Goal: Navigation & Orientation: Find specific page/section

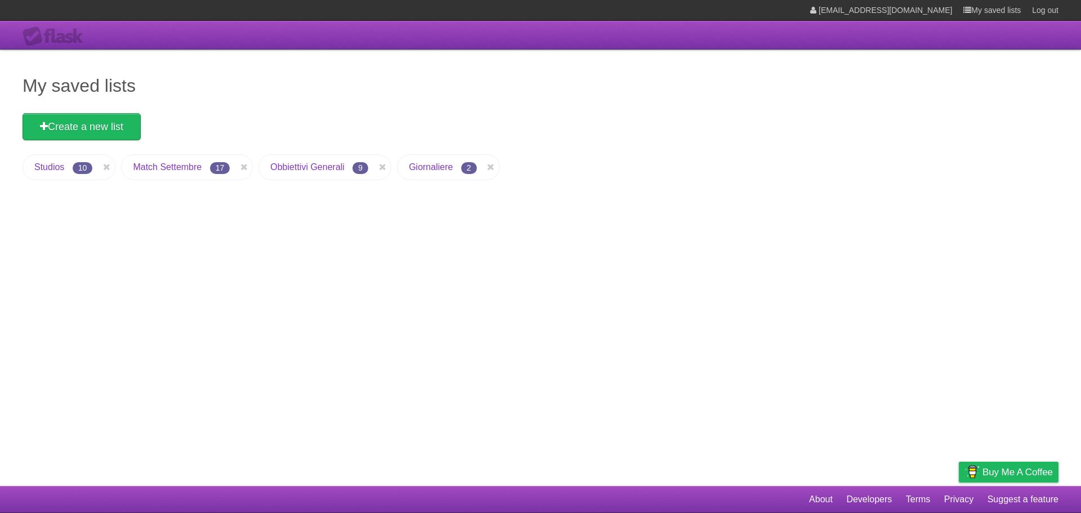
click at [48, 172] on li "Studios 10" at bounding box center [69, 167] width 93 height 26
click at [63, 169] on link "Studios" at bounding box center [49, 167] width 30 height 10
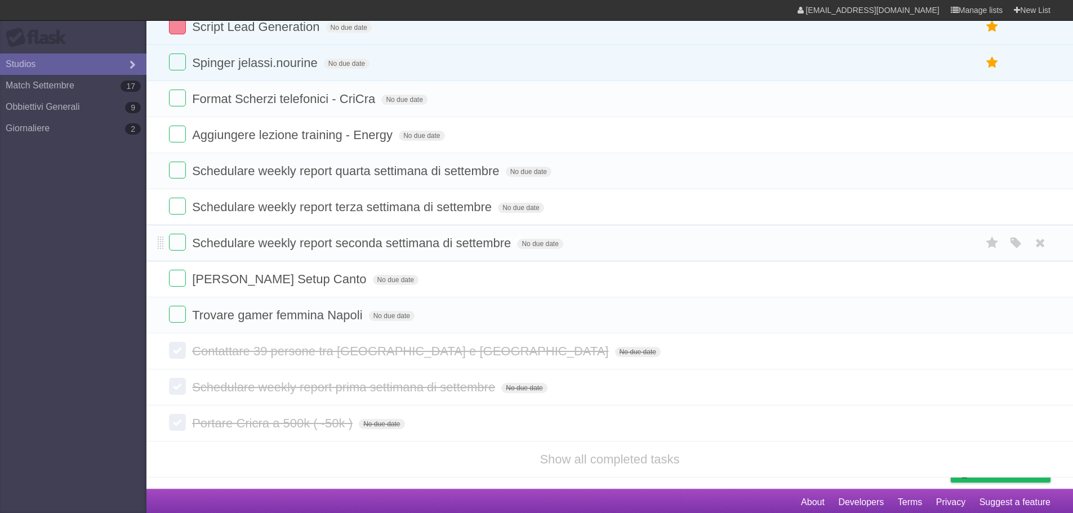
scroll to position [125, 0]
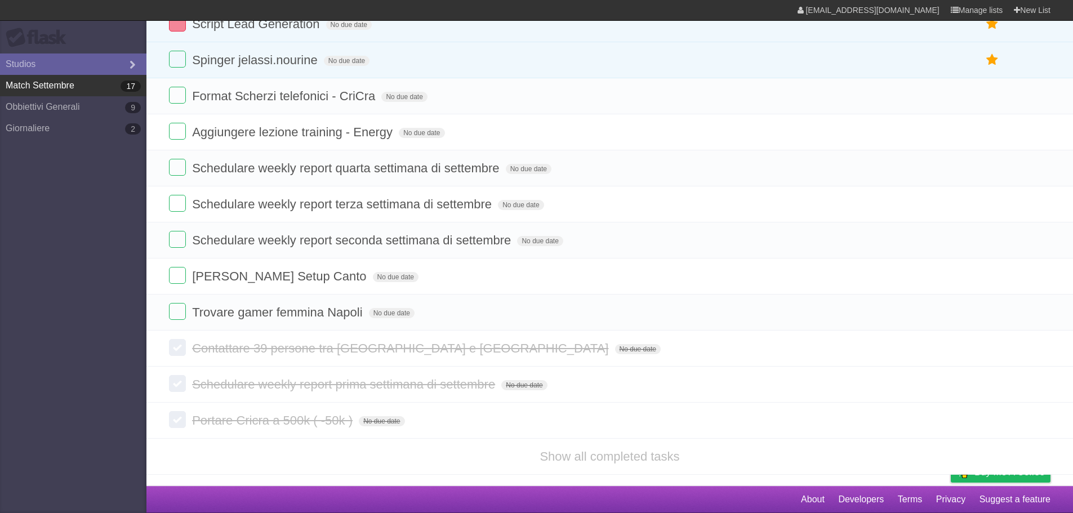
click at [44, 87] on link "Match [DATE]" at bounding box center [73, 85] width 146 height 21
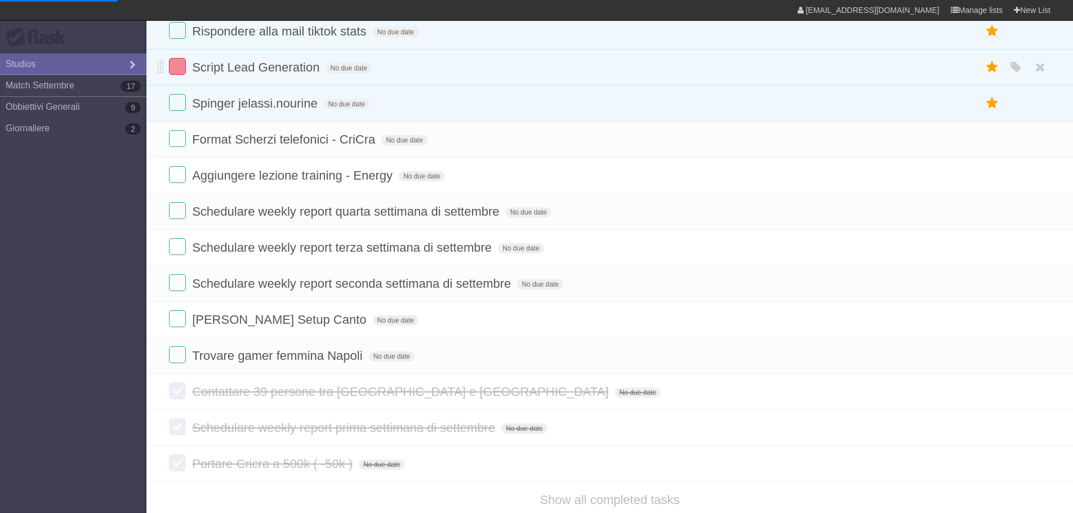
scroll to position [12, 0]
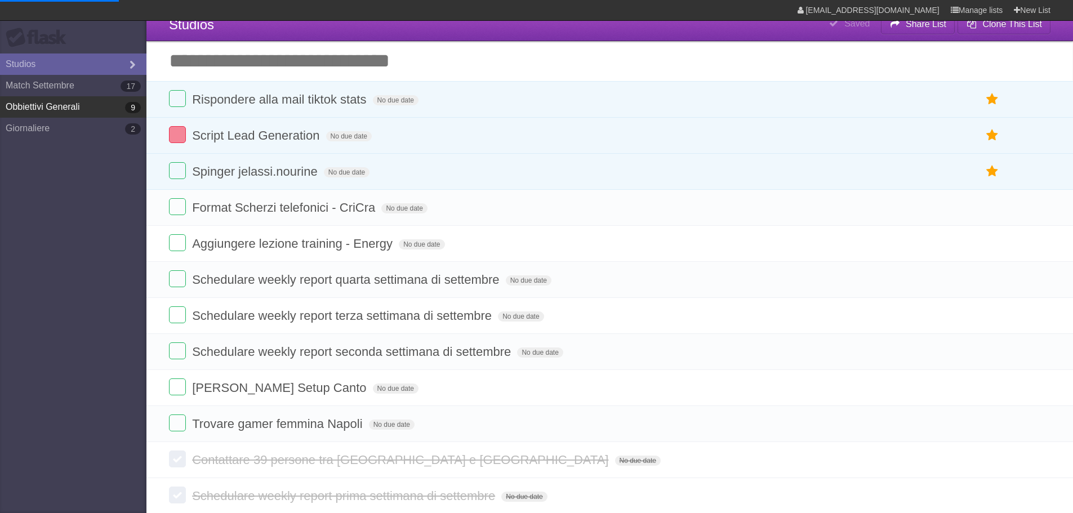
click at [95, 105] on link "Obbiettivi Generali 9" at bounding box center [73, 106] width 146 height 21
click at [63, 110] on link "Obbiettivi Generali 9" at bounding box center [73, 106] width 146 height 21
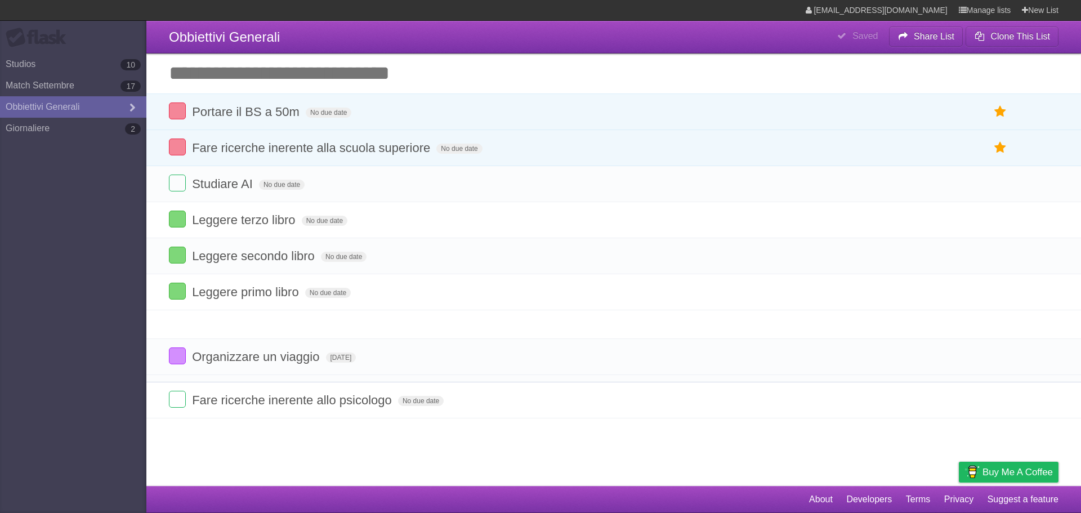
drag, startPoint x: 166, startPoint y: 342, endPoint x: 167, endPoint y: 361, distance: 18.7
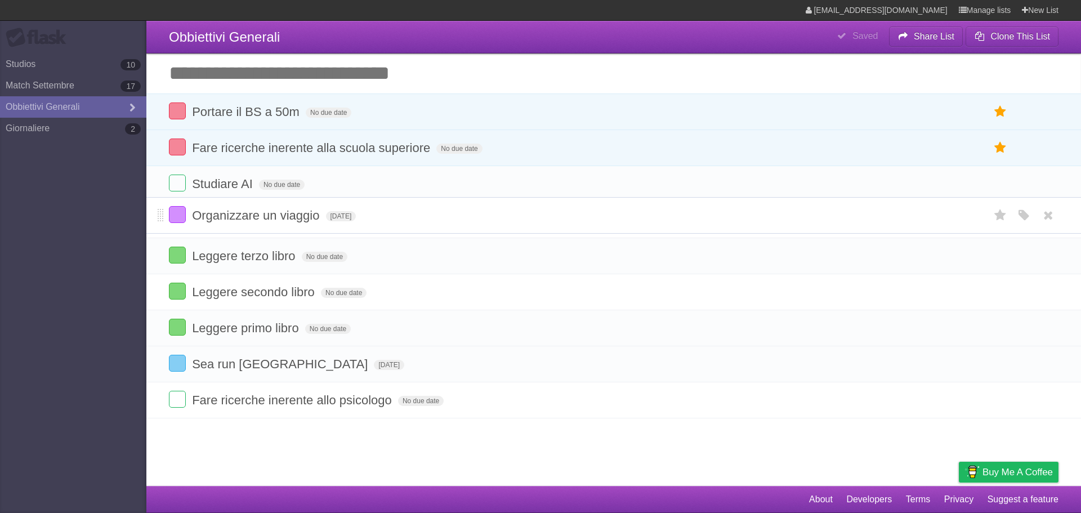
drag, startPoint x: 159, startPoint y: 330, endPoint x: 165, endPoint y: 216, distance: 113.9
click at [166, 327] on li "Leggere primo libro No due date White Red Blue Green Purple Orange" at bounding box center [613, 328] width 935 height 37
drag, startPoint x: 159, startPoint y: 332, endPoint x: 163, endPoint y: 211, distance: 121.1
click at [93, 140] on aside "Flask Studios 10 Match [DATE] Obbiettivi Generali Giornaliere 2" at bounding box center [73, 256] width 146 height 513
